Goal: Task Accomplishment & Management: Use online tool/utility

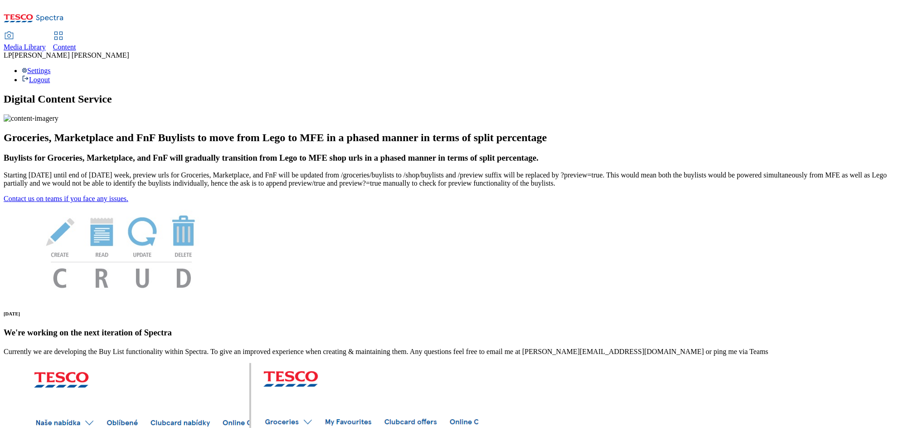
click at [76, 43] on span "Content" at bounding box center [64, 47] width 23 height 8
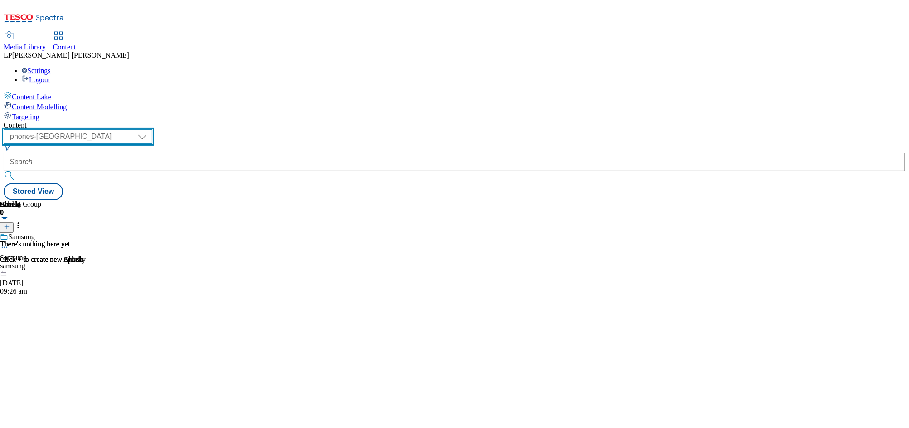
click at [152, 129] on select "dotcom-cz dotcom-hu dotcom-sk fnf-uk ghs-roi ghs-uk group-comms ighs-cz ighs-hu…" at bounding box center [78, 136] width 149 height 15
select select "ghs-[GEOGRAPHIC_DATA]"
click at [118, 129] on select "dotcom-cz dotcom-hu dotcom-sk fnf-uk ghs-roi ghs-uk group-comms ighs-cz ighs-hu…" at bounding box center [78, 136] width 149 height 15
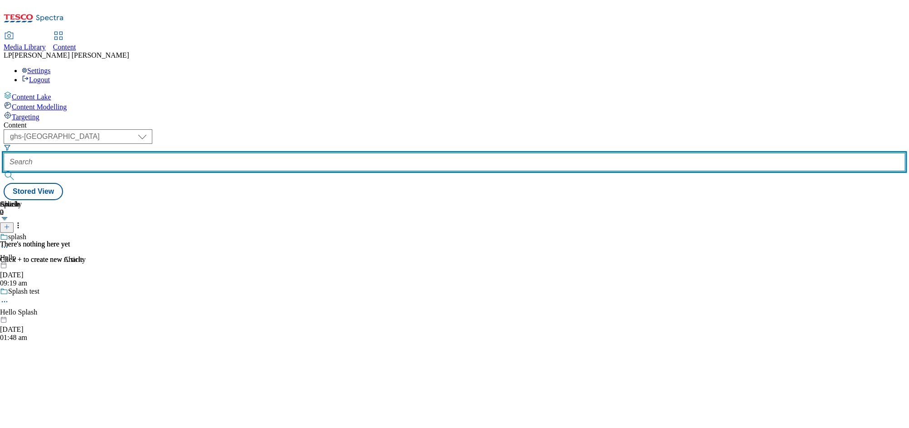
click at [269, 153] on input "text" at bounding box center [455, 162] width 902 height 18
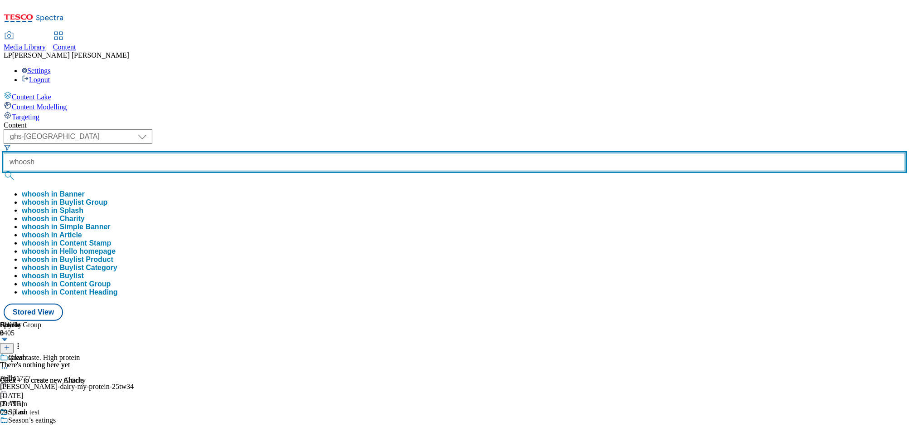
type input "whoosh"
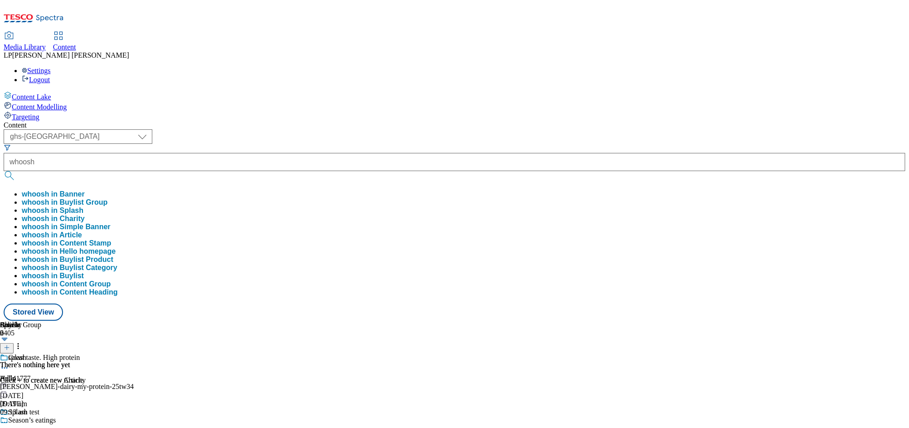
click at [305, 121] on div "Content ( optional ) dotcom-cz dotcom-hu dotcom-sk fnf-uk ghs-roi ghs-uk group-…" at bounding box center [455, 220] width 902 height 199
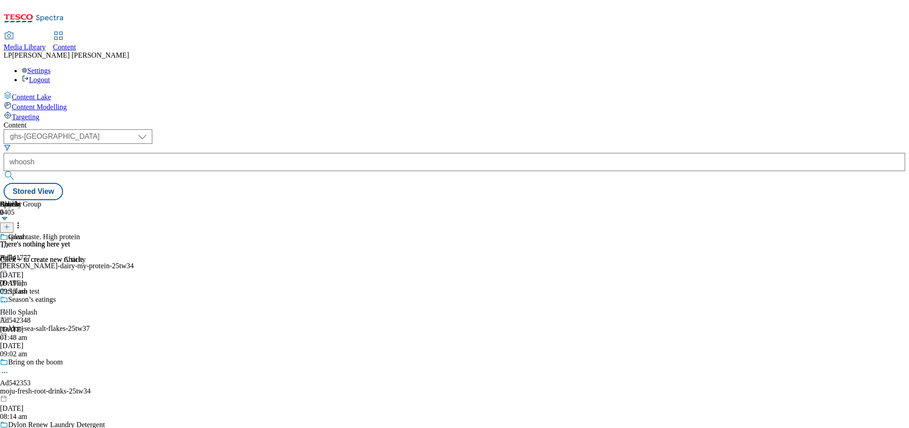
click at [16, 171] on button "submit" at bounding box center [10, 175] width 13 height 9
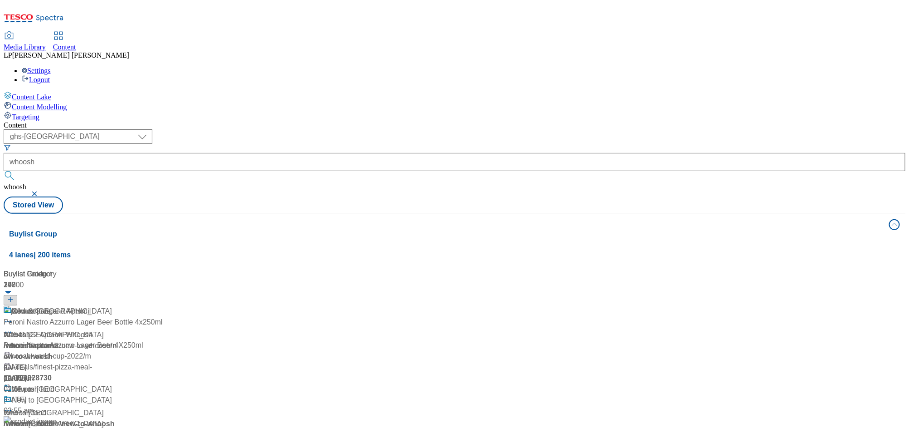
click at [117, 340] on div "/ whoosh" at bounding box center [60, 345] width 113 height 11
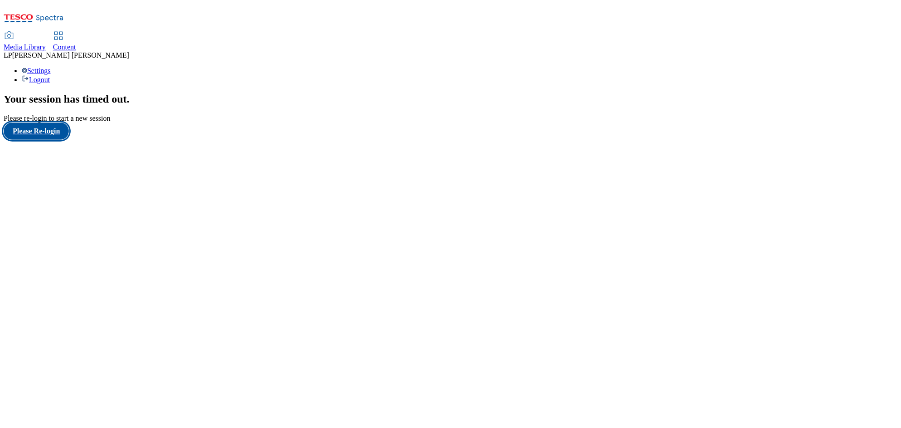
click at [56, 140] on button "Please Re-login" at bounding box center [36, 130] width 65 height 17
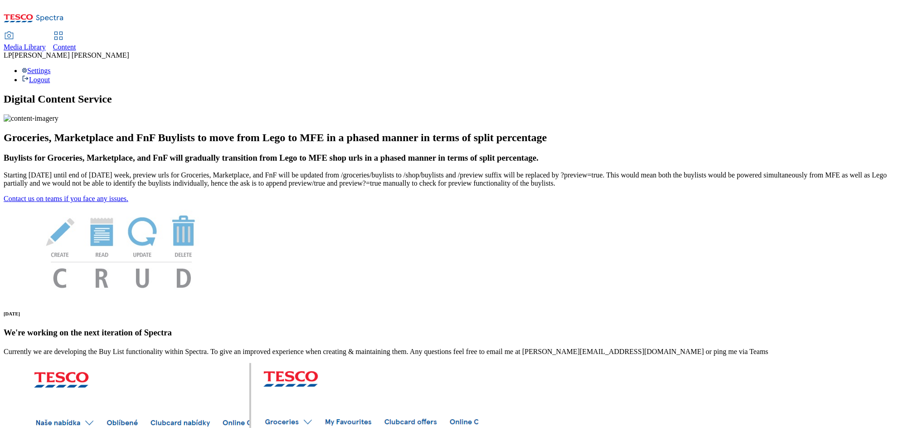
click at [46, 43] on span "Media Library" at bounding box center [25, 47] width 42 height 8
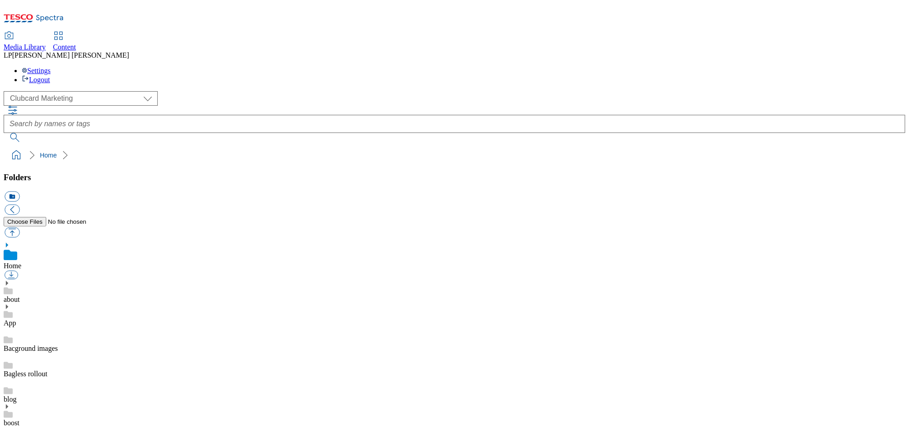
scroll to position [1, 0]
click at [64, 30] on icon at bounding box center [58, 35] width 11 height 11
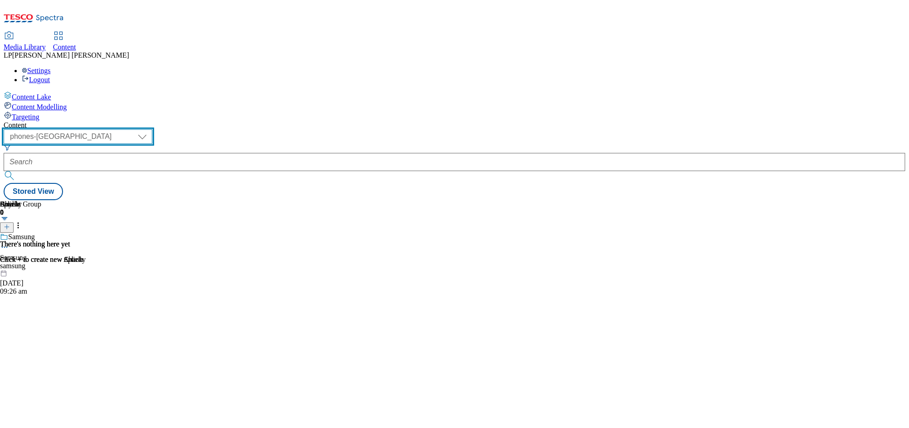
click at [152, 129] on select "dotcom-cz dotcom-hu dotcom-sk fnf-uk ghs-roi ghs-uk group-comms ighs-cz ighs-hu…" at bounding box center [78, 136] width 149 height 15
select select "ghs-[GEOGRAPHIC_DATA]"
click at [118, 129] on select "dotcom-cz dotcom-hu dotcom-sk fnf-uk ghs-roi ghs-uk group-comms ighs-cz ighs-hu…" at bounding box center [78, 136] width 149 height 15
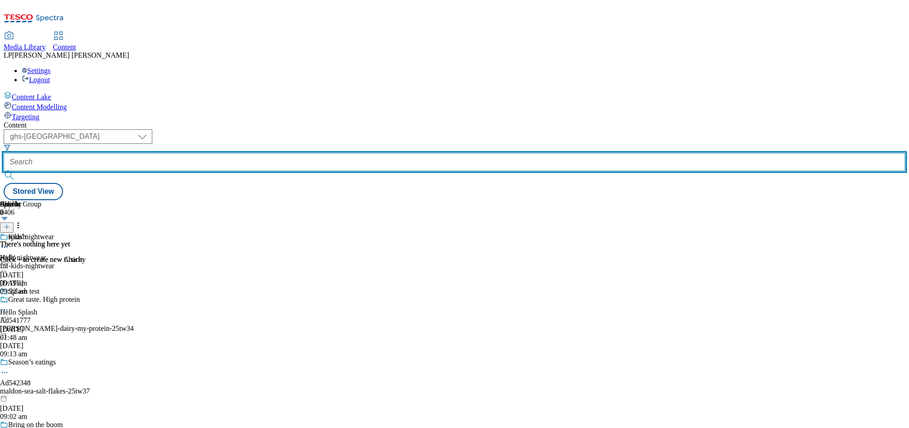
click at [263, 153] on input "text" at bounding box center [455, 162] width 902 height 18
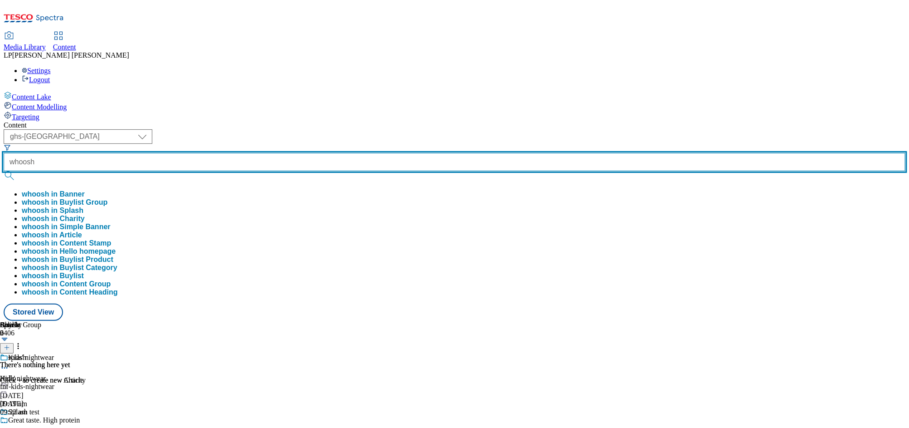
type input "whoosh"
click at [4, 171] on button "submit" at bounding box center [10, 175] width 13 height 9
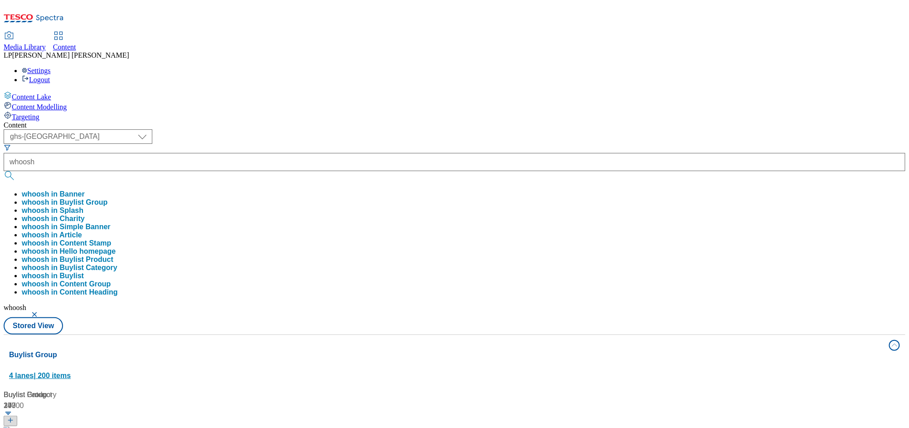
click at [455, 335] on button "Buylist Group 4 lanes | 200 items" at bounding box center [455, 360] width 902 height 51
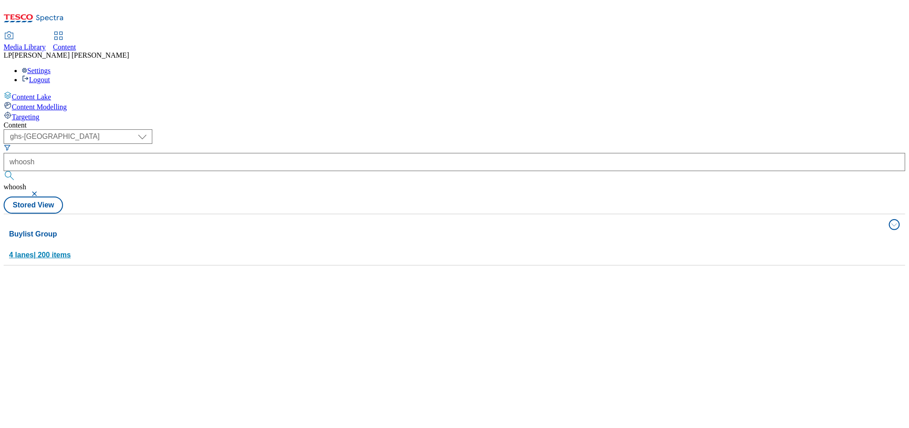
click at [242, 228] on div "Buylist Group 4 lanes | 200 items" at bounding box center [446, 243] width 875 height 31
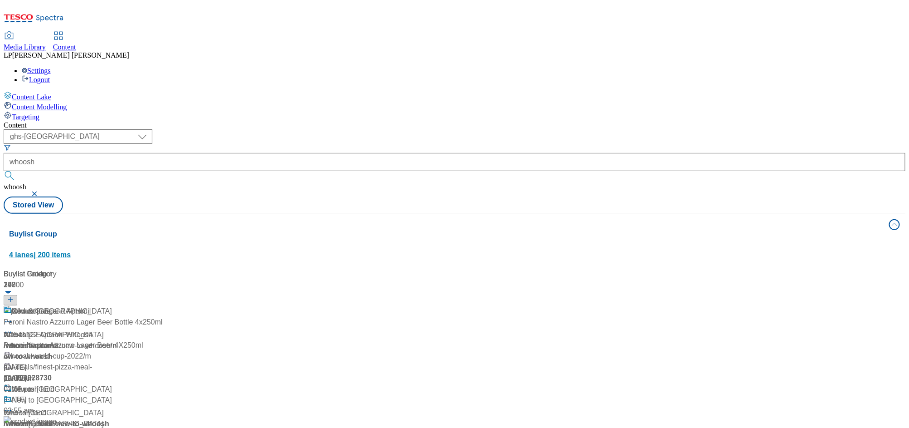
scroll to position [1928, 0]
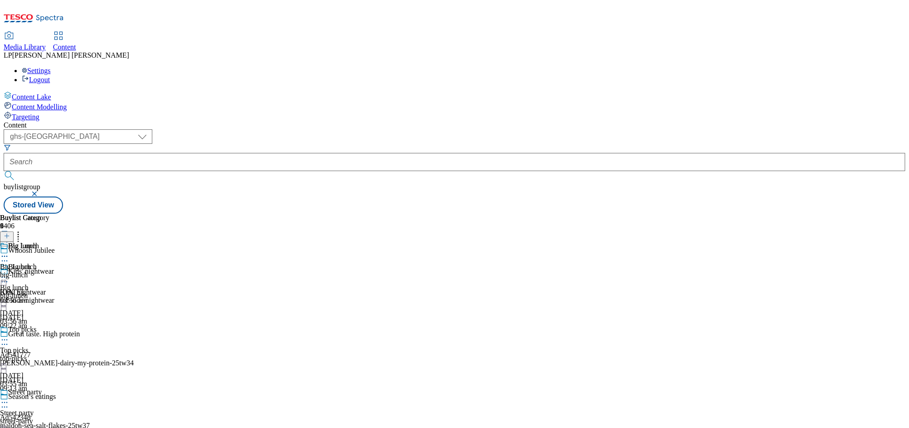
scroll to position [319, 0]
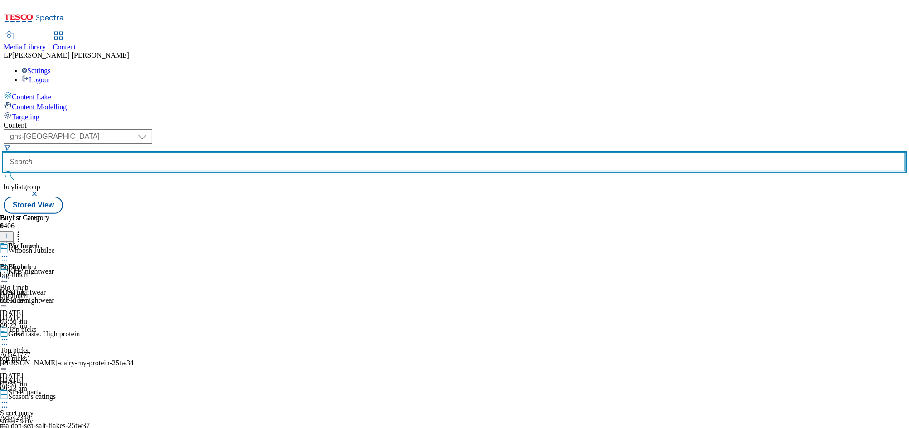
click at [279, 153] on input "text" at bounding box center [455, 162] width 902 height 18
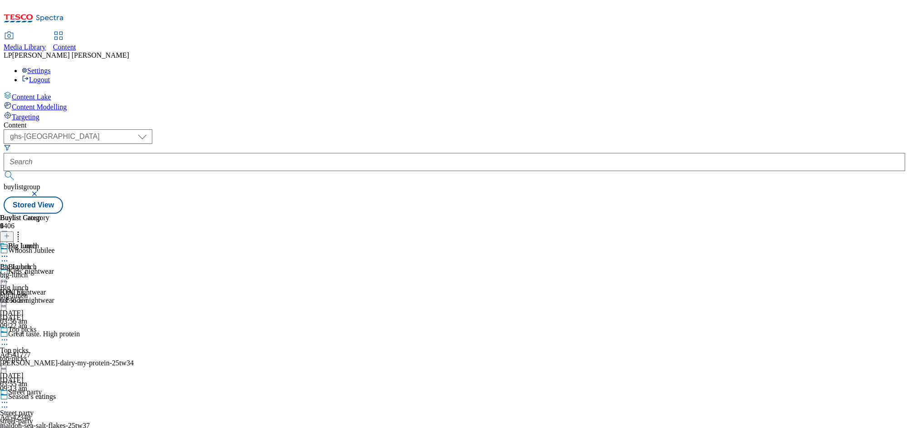
click at [40, 191] on button "button" at bounding box center [35, 193] width 9 height 5
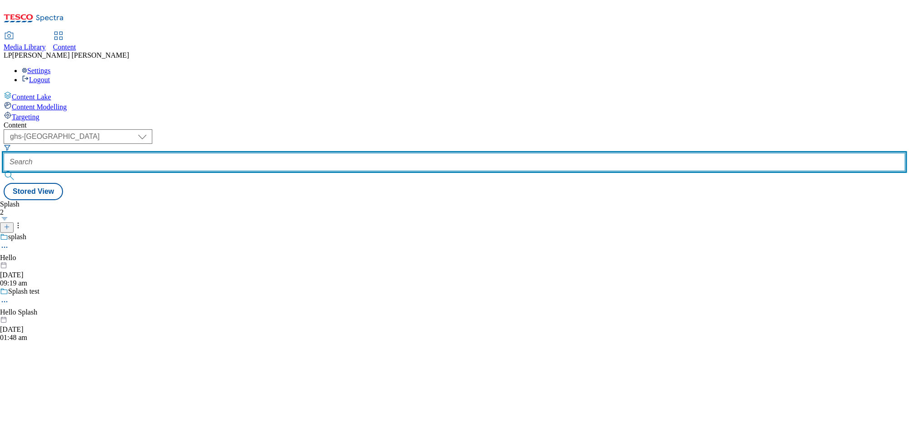
click at [264, 153] on input "text" at bounding box center [455, 162] width 902 height 18
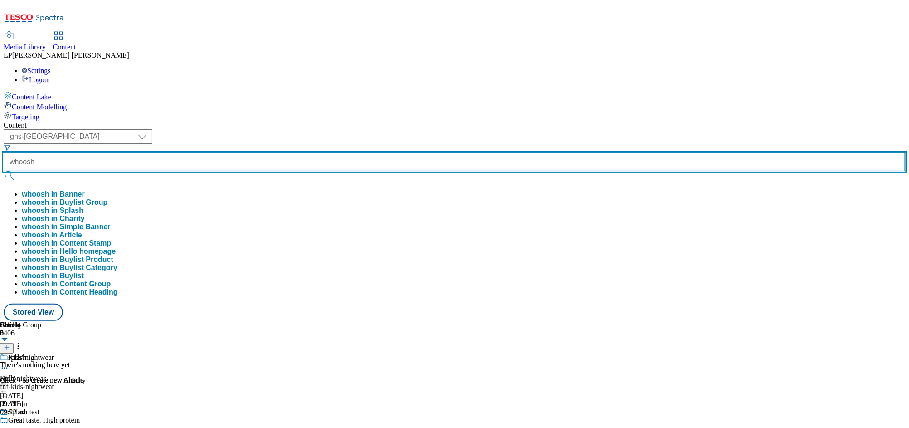
type input "whoosh"
click at [4, 171] on button "submit" at bounding box center [10, 175] width 13 height 9
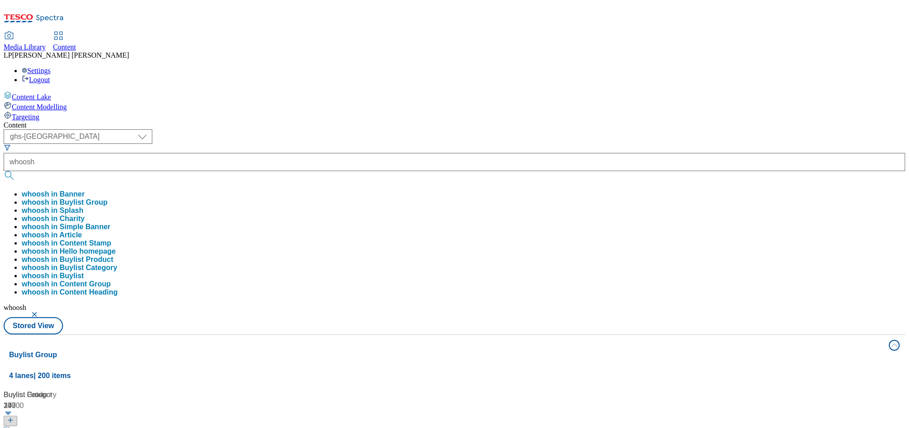
click at [228, 121] on div "Content ( optional ) dotcom-cz dotcom-hu dotcom-sk fnf-uk ghs-roi ghs-uk group-…" at bounding box center [455, 425] width 902 height 608
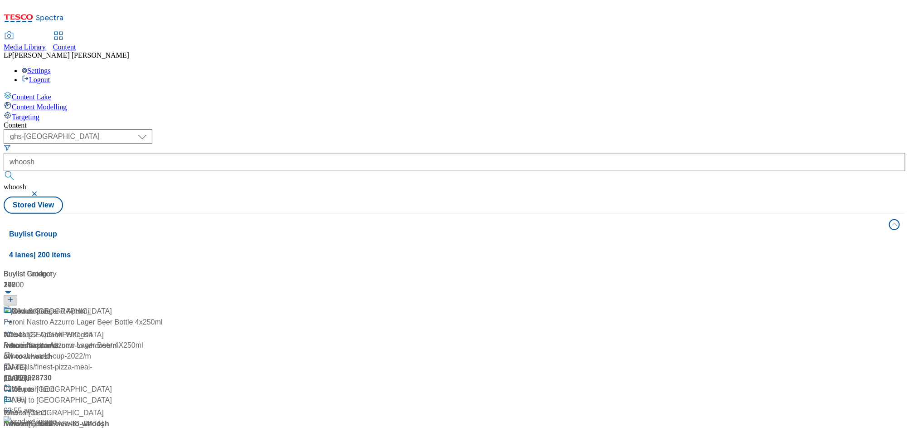
click at [117, 340] on div "/ whoosh" at bounding box center [60, 345] width 113 height 11
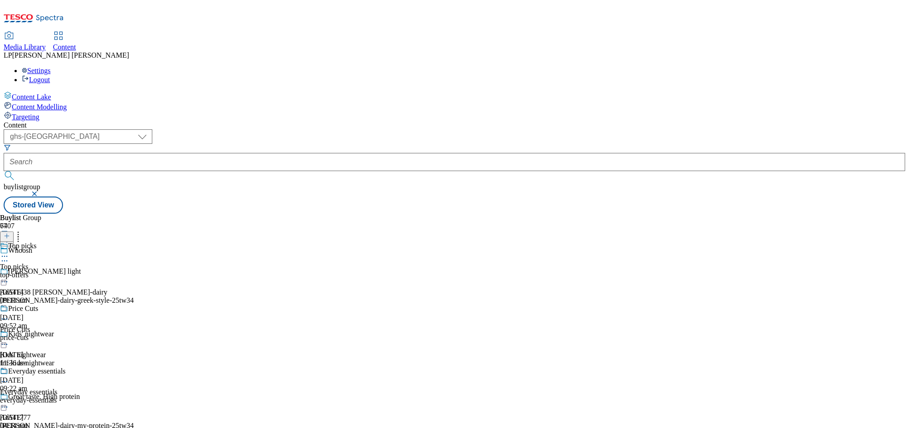
scroll to position [5156, 0]
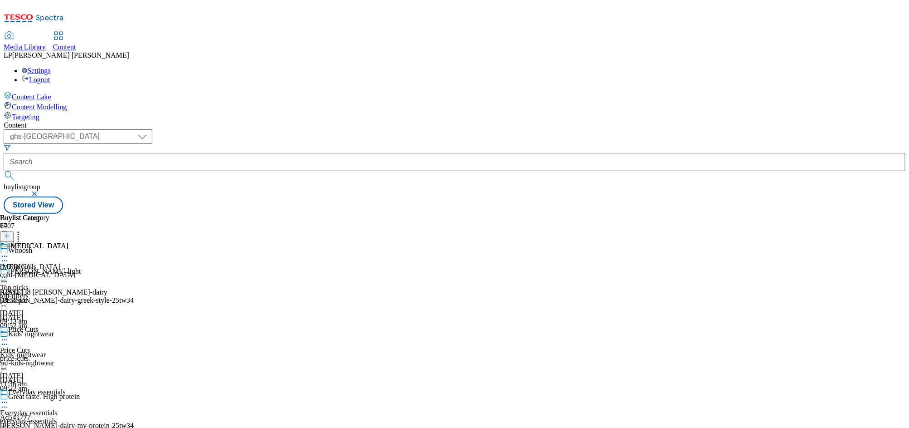
click at [9, 252] on icon at bounding box center [4, 256] width 9 height 9
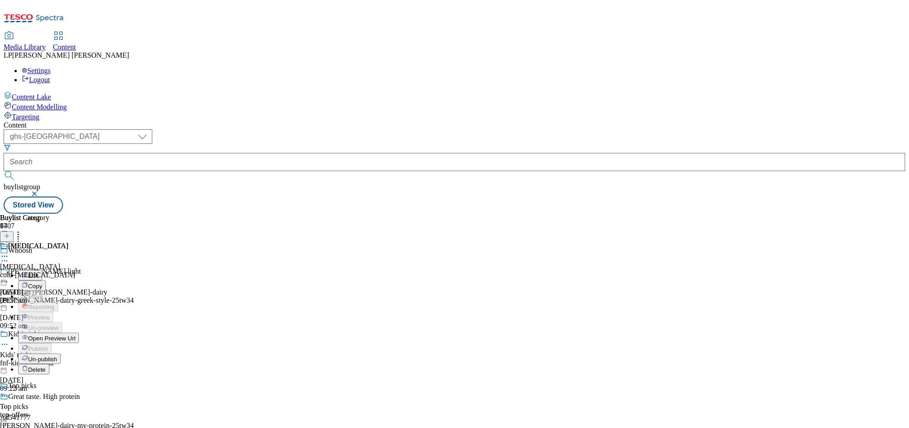
click at [75, 335] on span "Open Preview Url" at bounding box center [51, 338] width 47 height 7
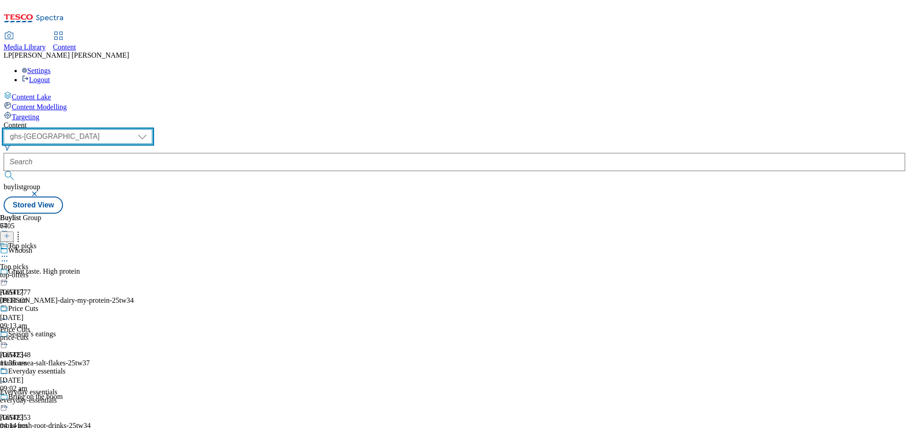
click at [152, 129] on select "dotcom-cz dotcom-hu dotcom-sk fnf-uk ghs-roi ghs-uk group-comms ighs-cz ighs-hu…" at bounding box center [78, 136] width 149 height 15
select select "ghs-roi"
click at [118, 129] on select "dotcom-cz dotcom-hu dotcom-sk fnf-uk ghs-roi ghs-uk group-comms ighs-cz ighs-hu…" at bounding box center [78, 136] width 149 height 15
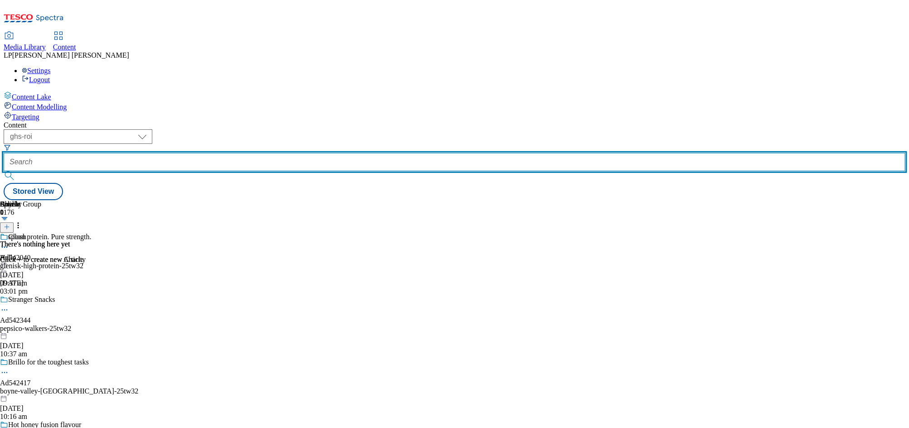
click at [267, 153] on input "text" at bounding box center [455, 162] width 902 height 18
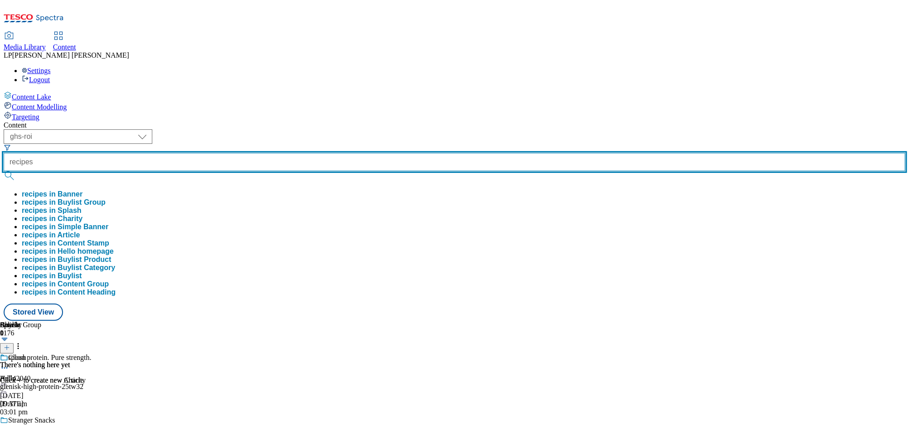
click at [4, 171] on button "submit" at bounding box center [10, 175] width 13 height 9
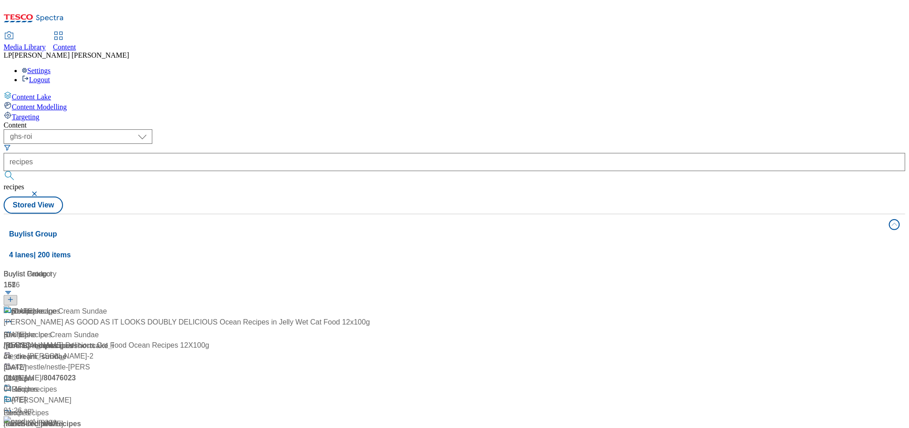
click at [243, 121] on div "Content ( optional ) dotcom-cz dotcom-hu dotcom-sk fnf-uk ghs-roi ghs-uk group-…" at bounding box center [455, 365] width 902 height 488
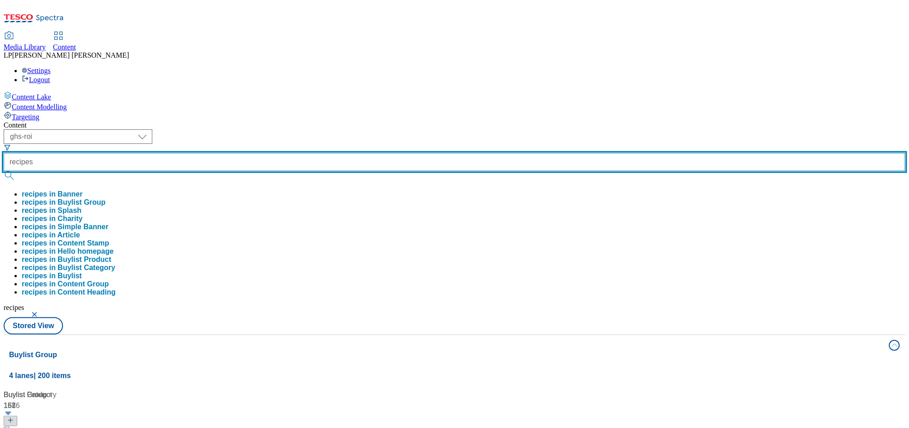
drag, startPoint x: 266, startPoint y: 73, endPoint x: 171, endPoint y: 68, distance: 94.9
click at [171, 129] on div "( optional ) dotcom-cz dotcom-hu dotcom-sk fnf-uk ghs-roi ghs-uk group-comms ig…" at bounding box center [455, 223] width 902 height 188
click at [4, 171] on button "submit" at bounding box center [10, 175] width 13 height 9
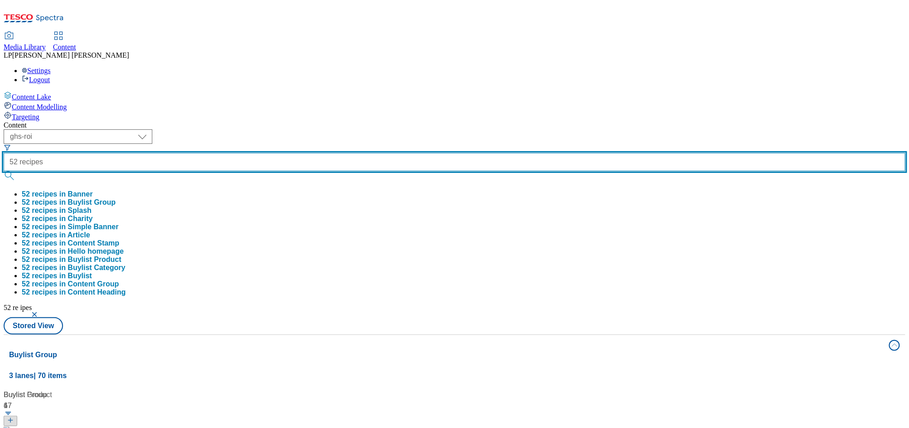
type input "52 recipes"
click at [4, 171] on button "submit" at bounding box center [10, 175] width 13 height 9
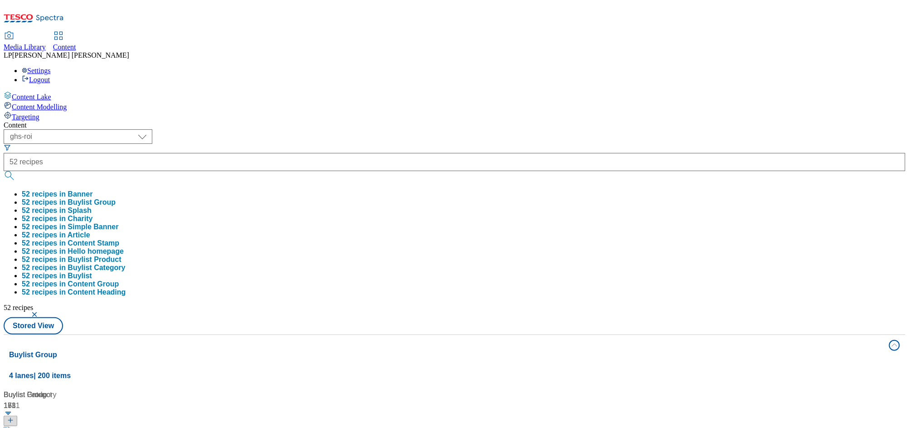
click at [328, 121] on div "Content ( optional ) dotcom-cz dotcom-hu dotcom-sk fnf-uk ghs-roi ghs-uk group-…" at bounding box center [455, 425] width 902 height 608
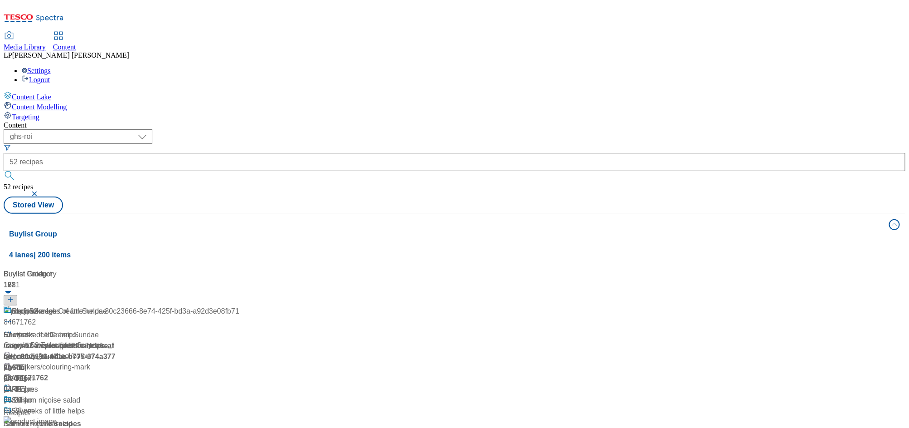
scroll to position [100, 0]
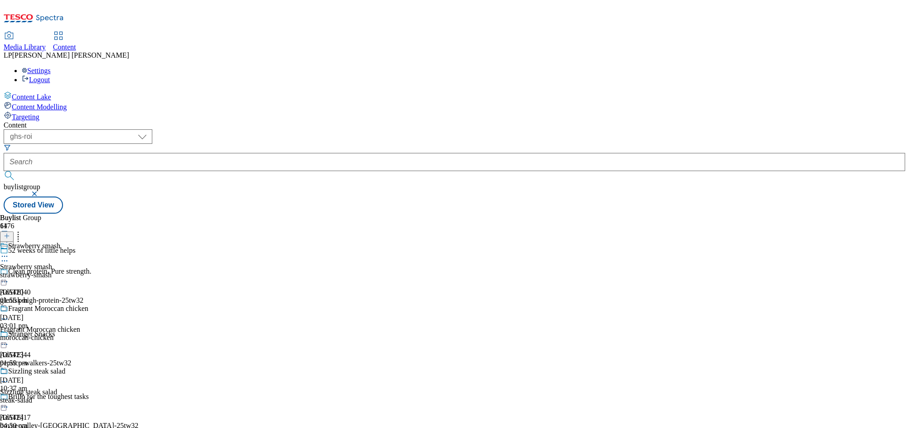
scroll to position [4889, 0]
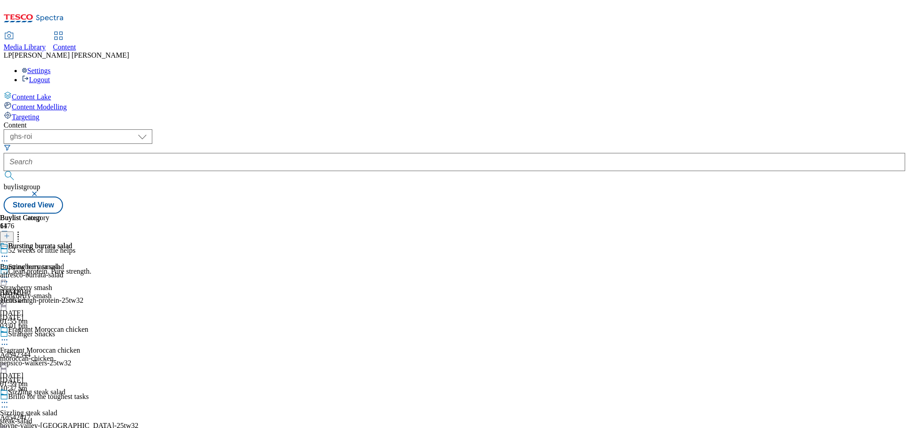
click at [9, 252] on icon at bounding box center [4, 256] width 9 height 9
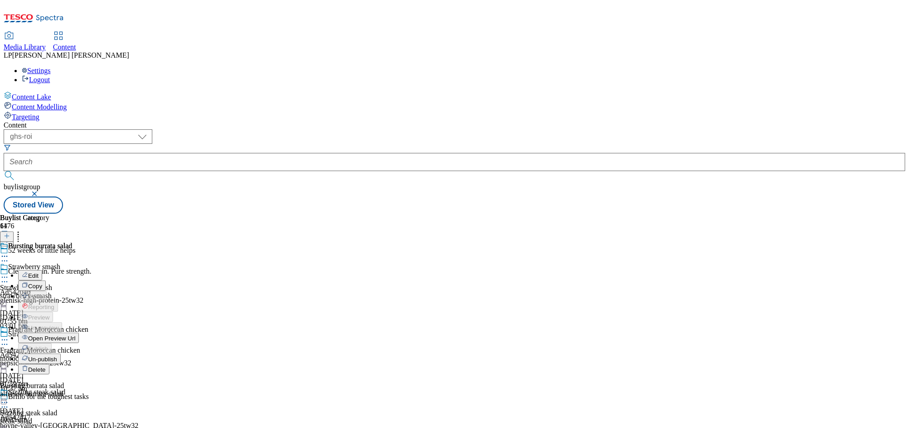
click at [42, 270] on button "Edit" at bounding box center [30, 275] width 24 height 10
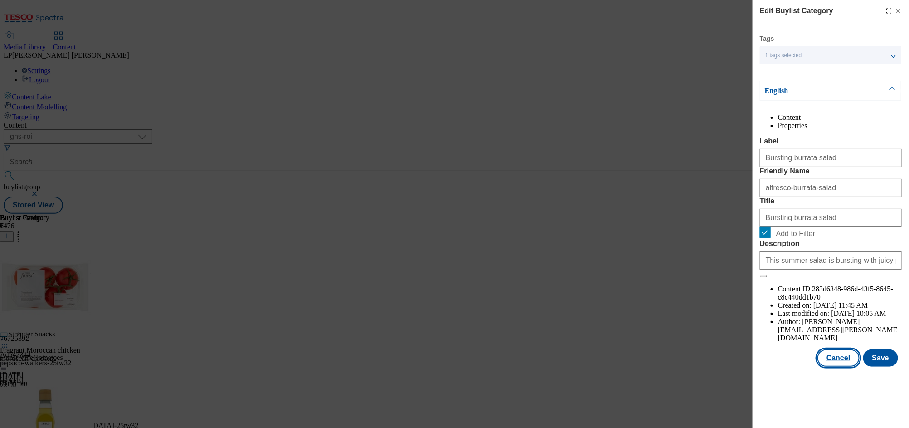
click at [850, 366] on button "Cancel" at bounding box center [838, 357] width 42 height 17
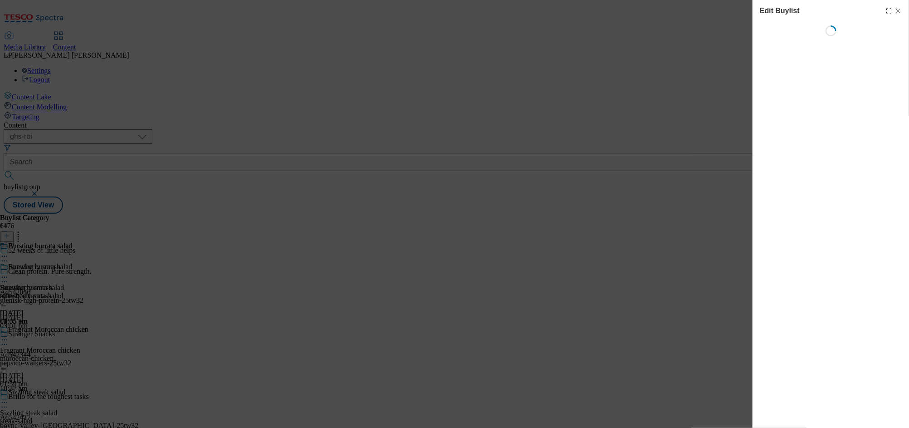
select select "evergreen"
select select "Meal"
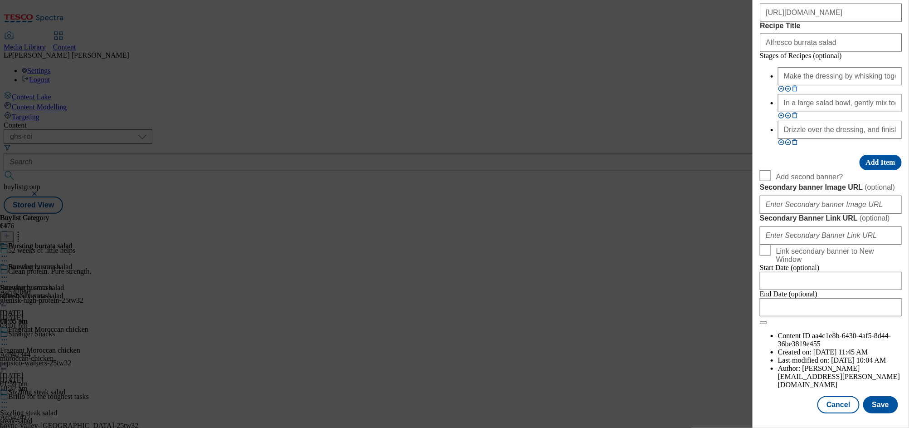
scroll to position [708, 0]
click at [811, 22] on input "[URL][DOMAIN_NAME]" at bounding box center [831, 13] width 142 height 18
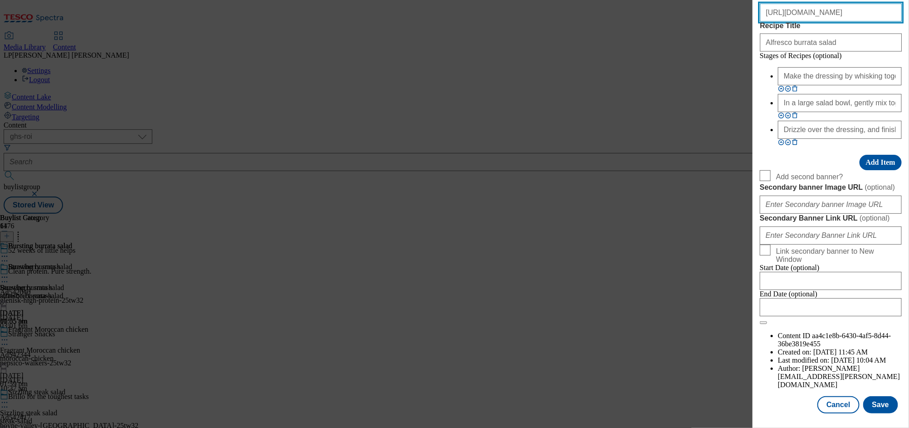
paste input "cc2246f5-57b8-49d0-851f-327cf2fb4dff/2531-GHS-ROI-BLH-recipe-burrata"
type input "[URL][DOMAIN_NAME]"
click at [881, 396] on button "Save" at bounding box center [880, 404] width 35 height 17
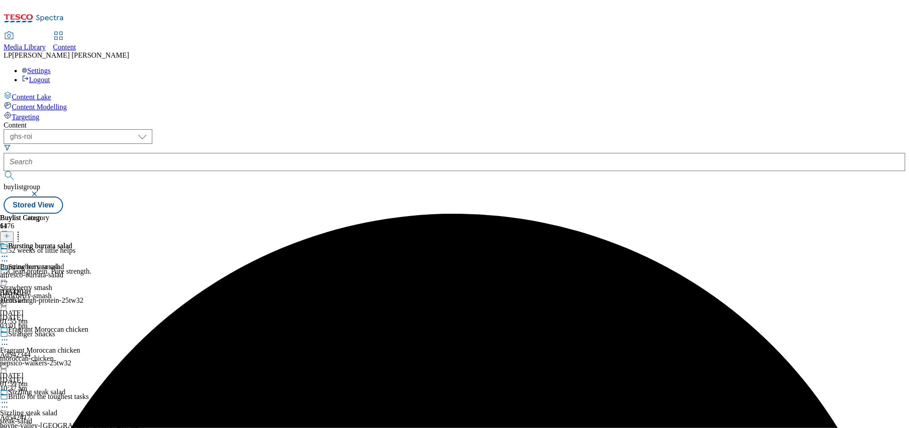
click at [9, 252] on icon at bounding box center [4, 256] width 9 height 9
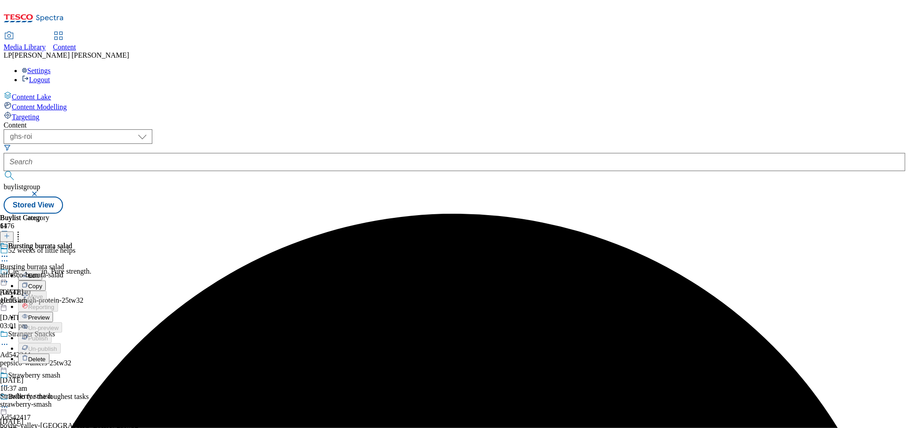
click at [53, 311] on button "Preview" at bounding box center [35, 316] width 35 height 10
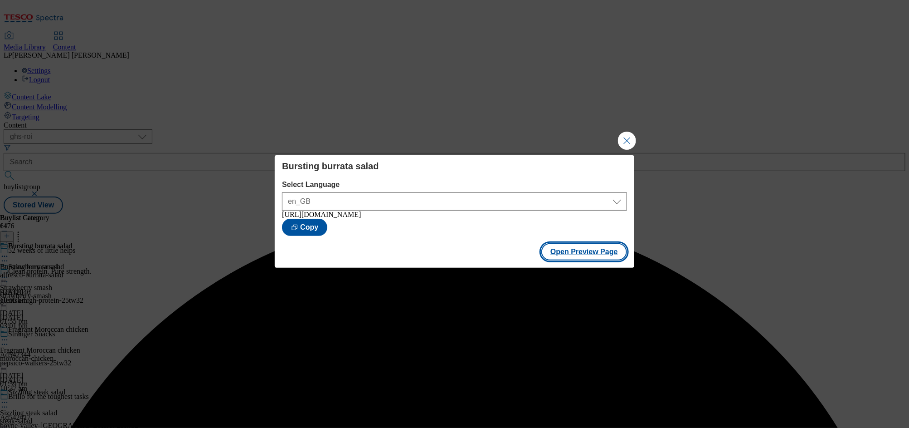
click at [570, 253] on button "Open Preview Page" at bounding box center [584, 251] width 86 height 17
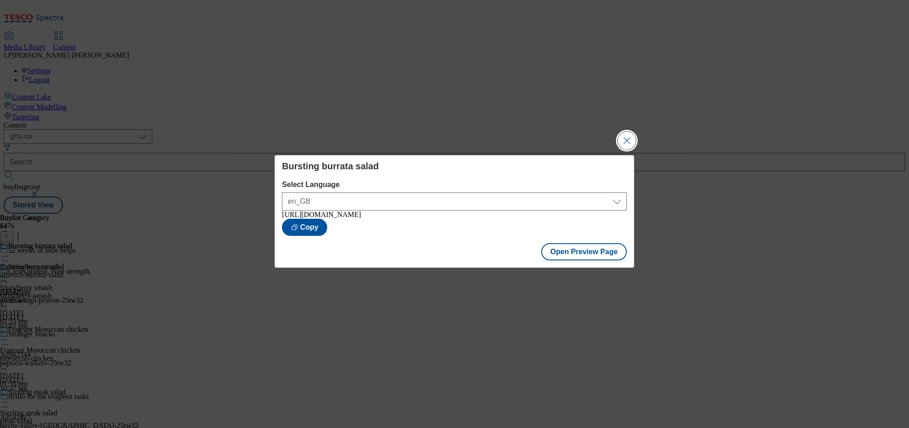
click at [622, 135] on button "Close Modal" at bounding box center [627, 140] width 18 height 18
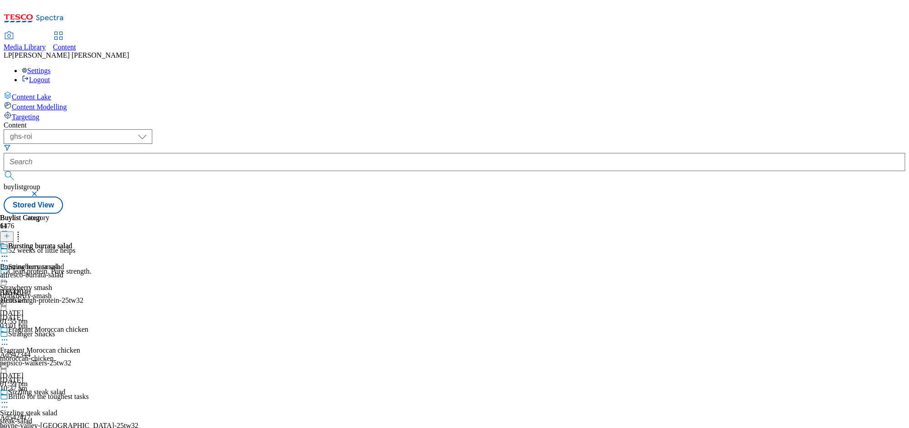
click at [9, 252] on icon at bounding box center [4, 256] width 9 height 9
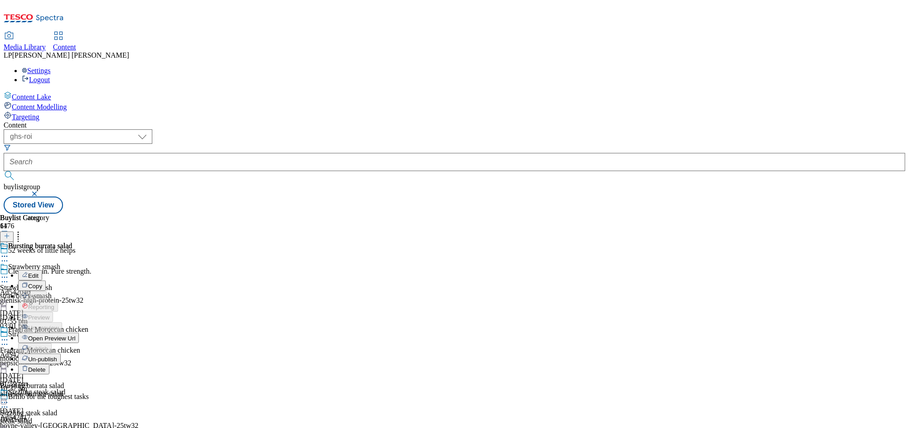
click at [39, 272] on span "Edit" at bounding box center [33, 275] width 10 height 7
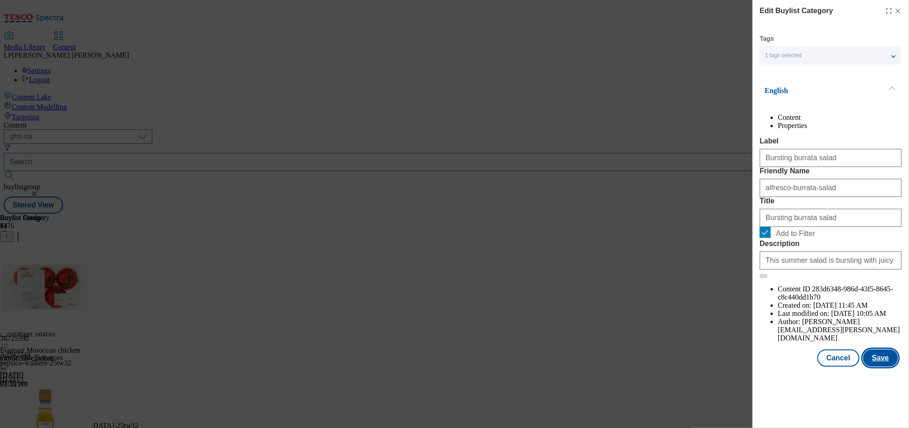
click at [881, 366] on button "Save" at bounding box center [880, 357] width 35 height 17
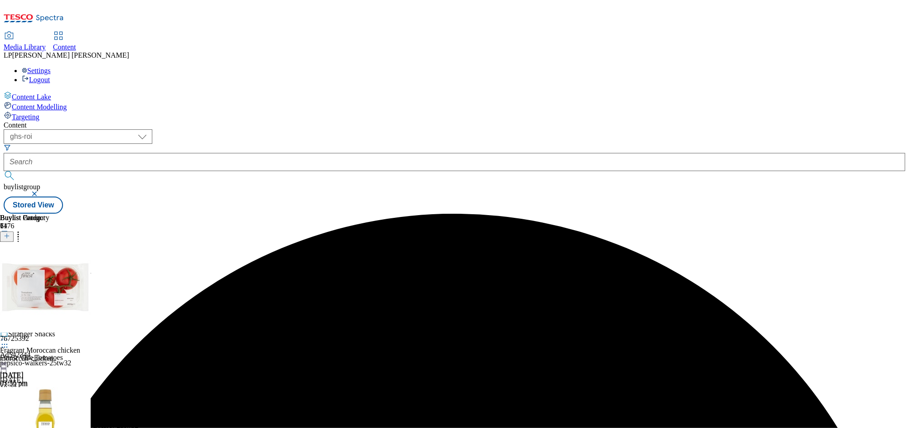
click at [9, 252] on icon at bounding box center [4, 256] width 9 height 9
click at [42, 270] on button "Edit" at bounding box center [30, 275] width 24 height 10
select select "evergreen"
select select "Meal"
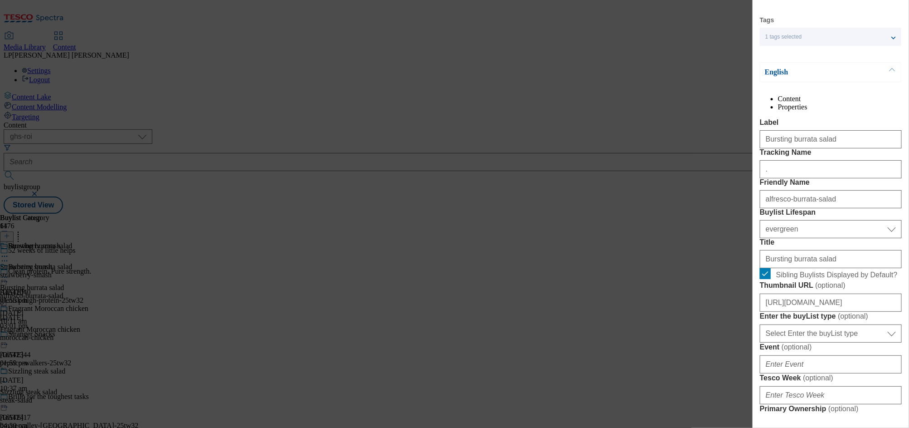
scroll to position [773, 0]
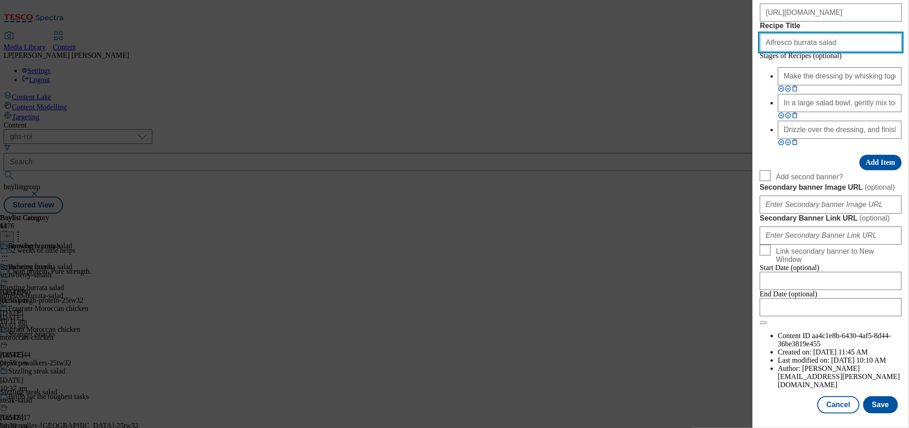
click at [787, 52] on input "Alfresco burrata salad" at bounding box center [831, 43] width 142 height 18
click at [793, 52] on input "Alfresco burrata salad" at bounding box center [831, 43] width 142 height 18
drag, startPoint x: 787, startPoint y: 204, endPoint x: 729, endPoint y: 201, distance: 57.2
click at [729, 201] on div "Edit Buylist Tags 1 tags selected fnf marketplace whoosh ghs buylist English Co…" at bounding box center [454, 214] width 909 height 428
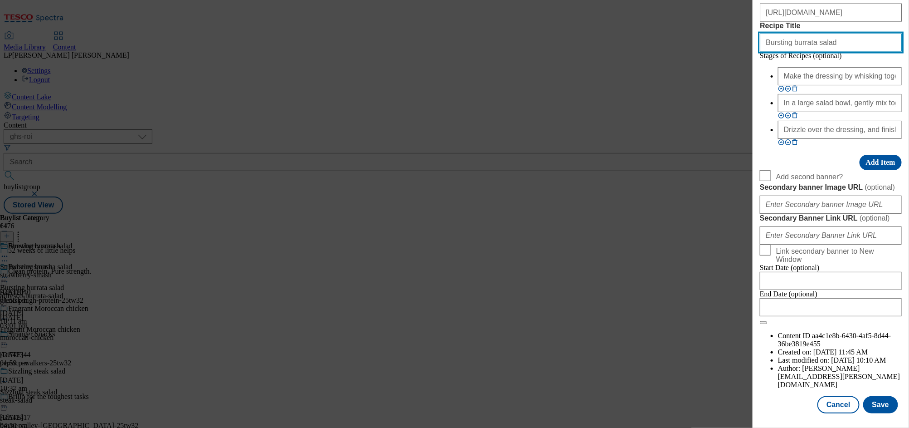
type input "Bursting burrata salad"
click at [874, 396] on button "Save" at bounding box center [880, 404] width 35 height 17
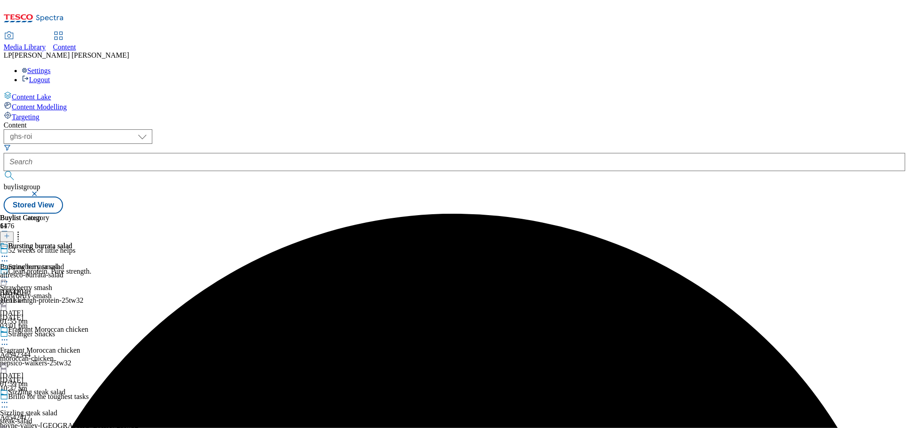
click at [9, 252] on icon at bounding box center [4, 256] width 9 height 9
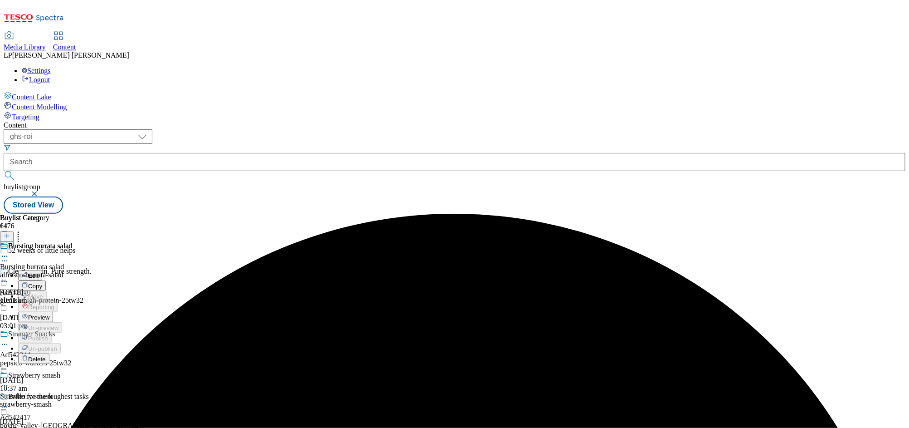
click at [49, 314] on span "Preview" at bounding box center [38, 317] width 21 height 7
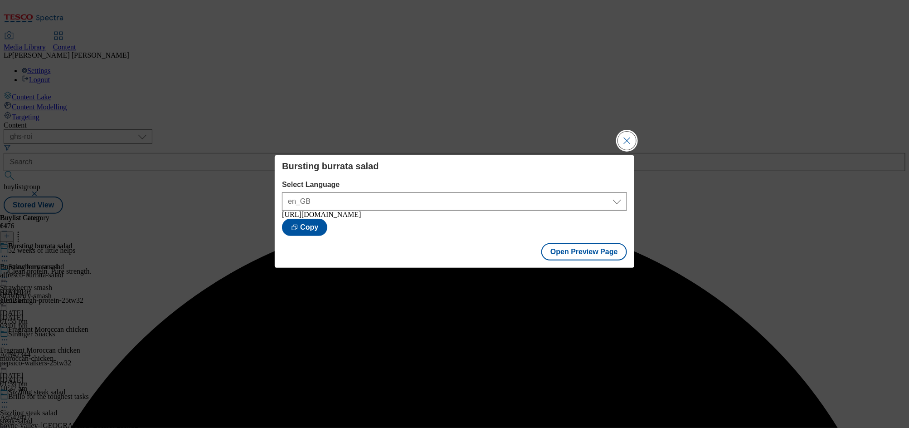
click at [627, 141] on button "Close Modal" at bounding box center [627, 140] width 18 height 18
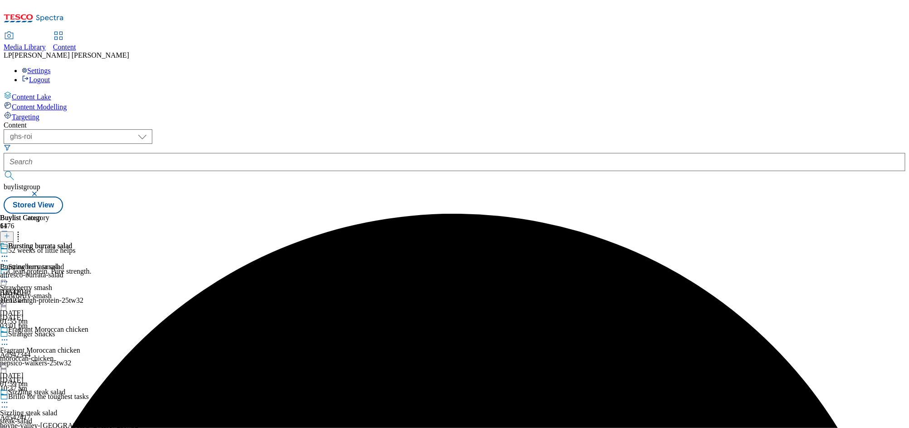
click at [9, 252] on icon at bounding box center [4, 256] width 9 height 9
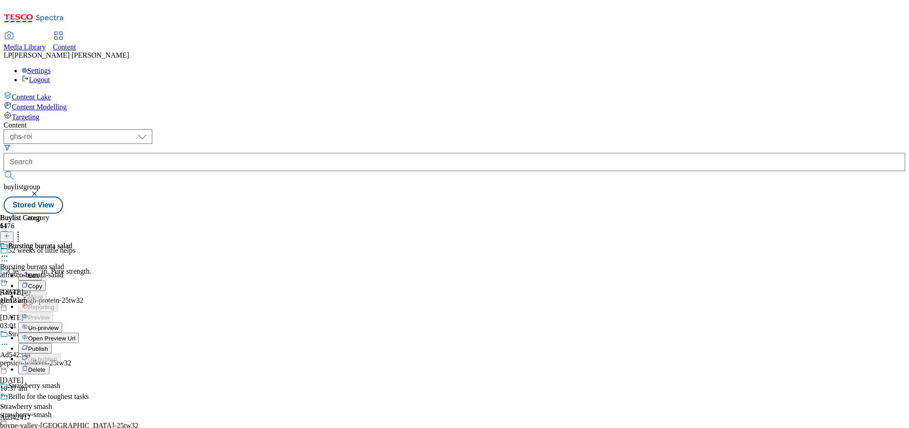
click at [48, 345] on span "Publish" at bounding box center [38, 348] width 20 height 7
